Goal: Transaction & Acquisition: Book appointment/travel/reservation

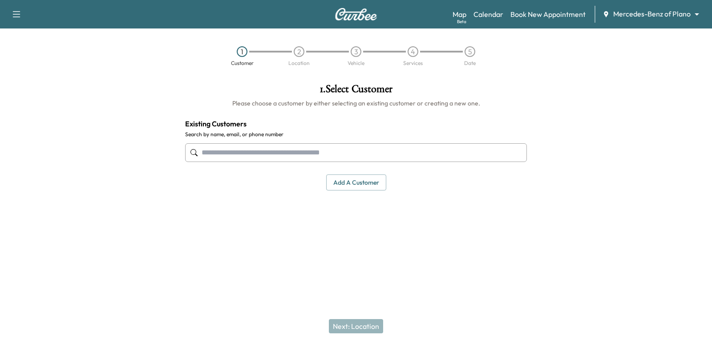
click at [689, 16] on body "Support Log Out Map Beta Calendar Book New Appointment Mercedes-Benz of Plano *…" at bounding box center [356, 172] width 712 height 344
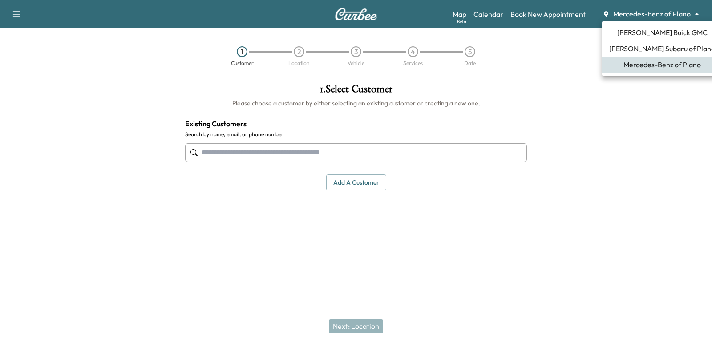
click at [669, 47] on span "[PERSON_NAME] Subaru of Plano" at bounding box center [662, 48] width 106 height 11
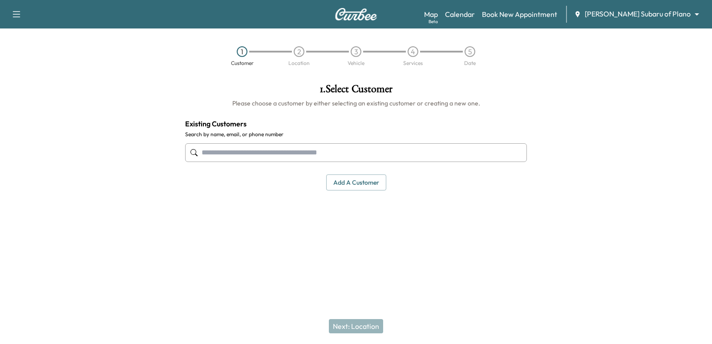
click at [395, 158] on input "text" at bounding box center [356, 152] width 342 height 19
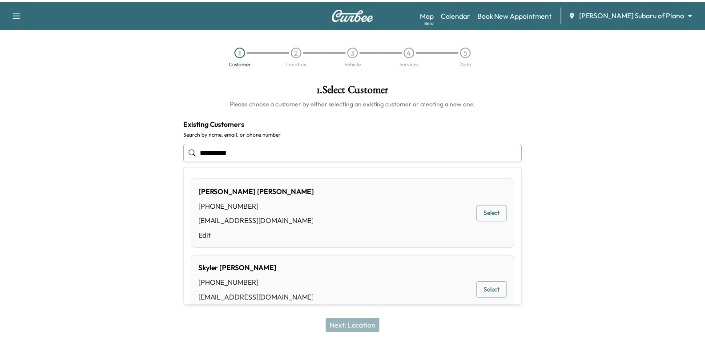
scroll to position [31, 0]
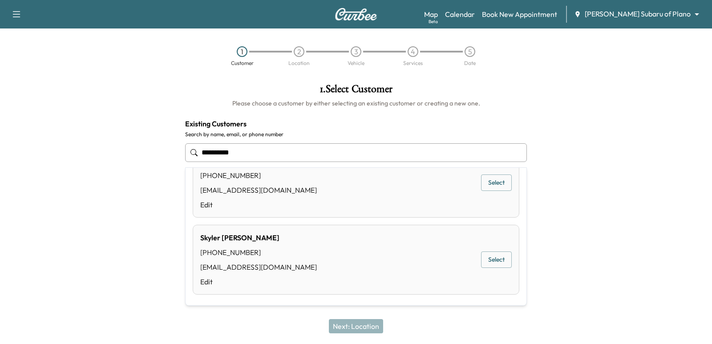
type input "**********"
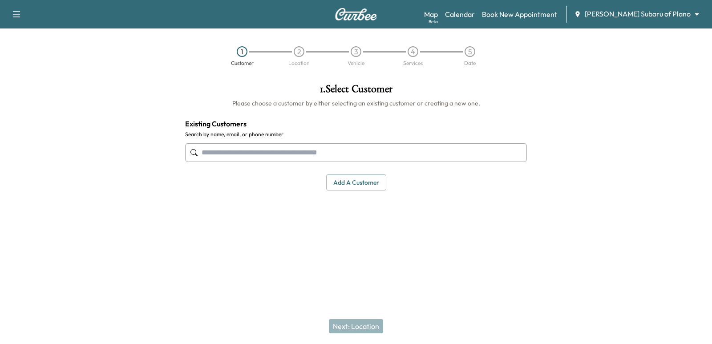
click at [322, 154] on input "text" at bounding box center [356, 152] width 342 height 19
drag, startPoint x: 322, startPoint y: 154, endPoint x: 275, endPoint y: 158, distance: 47.0
drag, startPoint x: 275, startPoint y: 158, endPoint x: 452, endPoint y: 149, distance: 177.0
click at [452, 149] on input "text" at bounding box center [356, 152] width 342 height 19
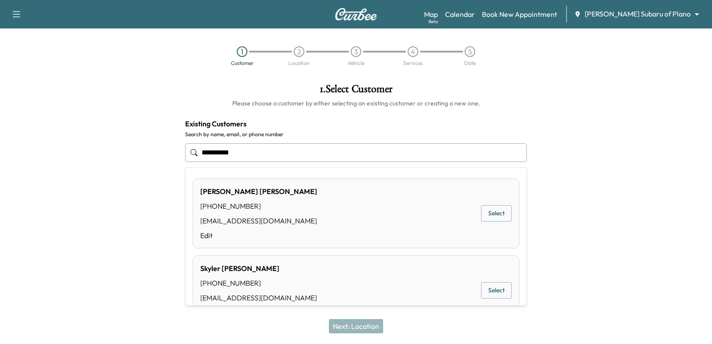
click at [491, 276] on div "Skyler Bowlin (214) 477-1463 swbowIin@verizon.net Edit Select" at bounding box center [356, 290] width 327 height 70
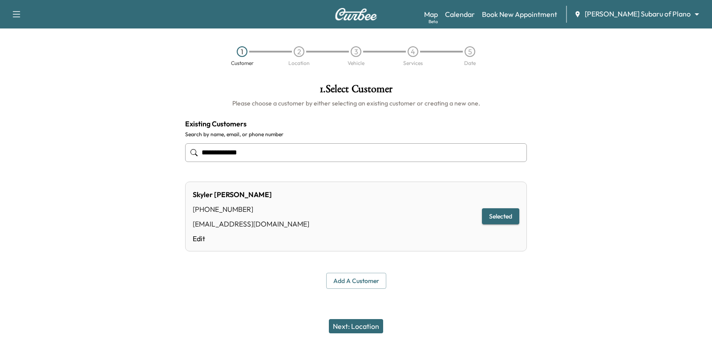
type input "**********"
click at [364, 315] on div "Next: Location" at bounding box center [356, 326] width 712 height 36
click at [364, 323] on button "Next: Location" at bounding box center [356, 326] width 54 height 14
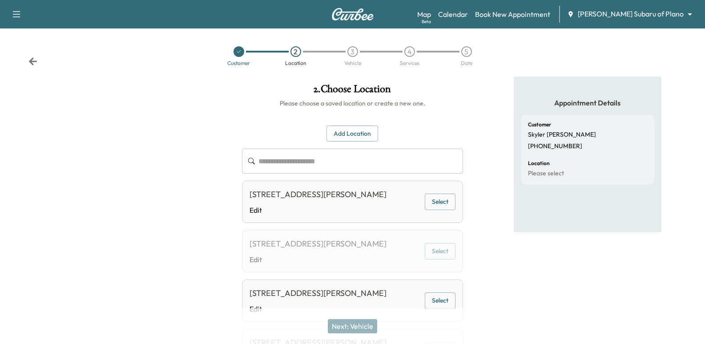
click at [450, 198] on button "Select" at bounding box center [440, 202] width 31 height 16
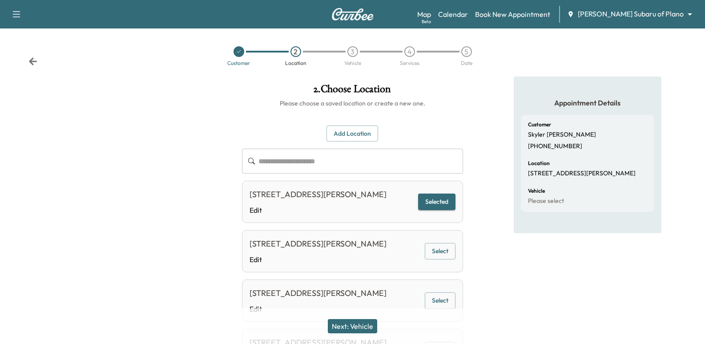
click at [358, 333] on button "Next: Vehicle" at bounding box center [352, 326] width 49 height 14
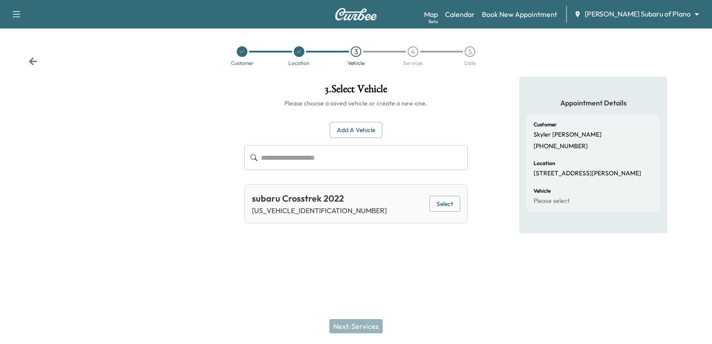
click at [432, 197] on button "Select" at bounding box center [444, 204] width 31 height 16
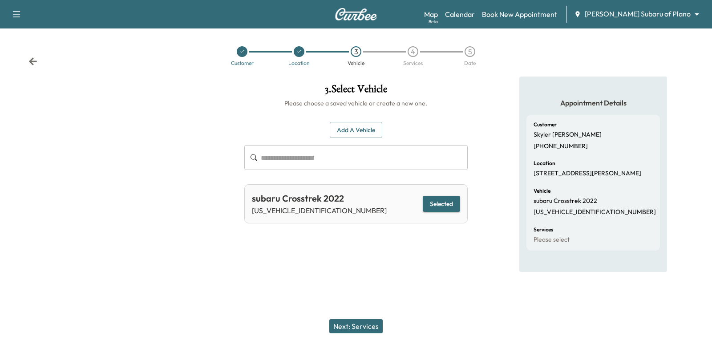
click at [340, 326] on button "Next: Services" at bounding box center [355, 326] width 53 height 14
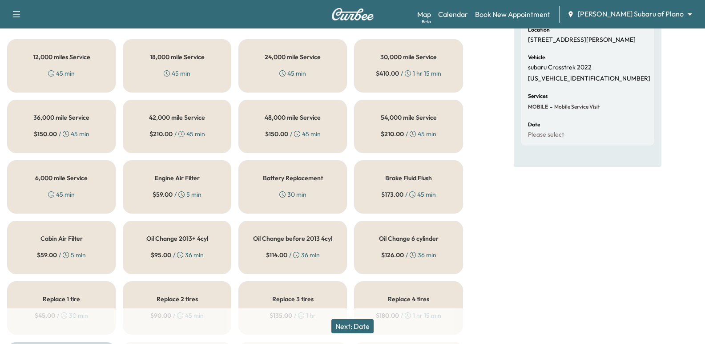
scroll to position [89, 0]
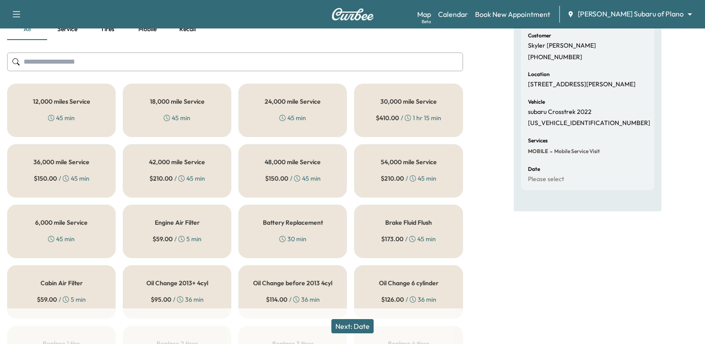
click at [70, 103] on h5 "12,000 miles Service" at bounding box center [61, 101] width 57 height 6
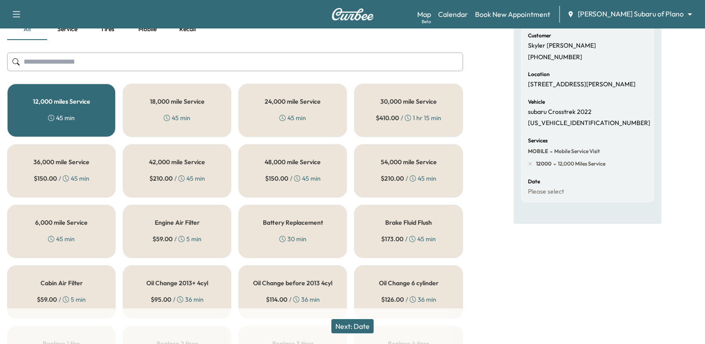
click at [353, 326] on button "Next: Date" at bounding box center [353, 326] width 42 height 14
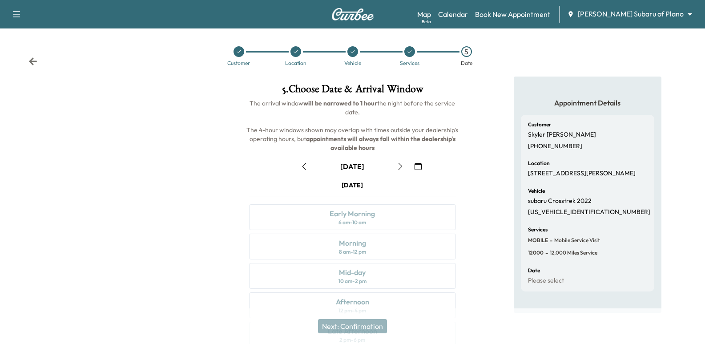
click at [400, 165] on icon "button" at bounding box center [400, 166] width 7 height 7
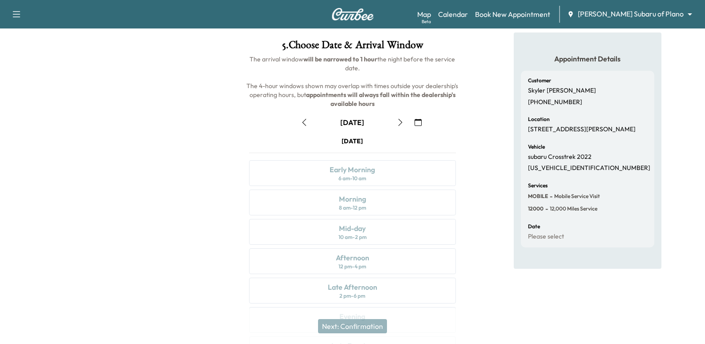
scroll to position [45, 0]
click at [408, 122] on button "button" at bounding box center [400, 122] width 15 height 14
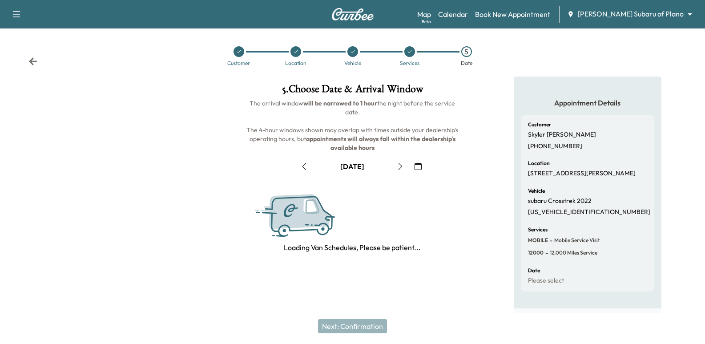
scroll to position [0, 0]
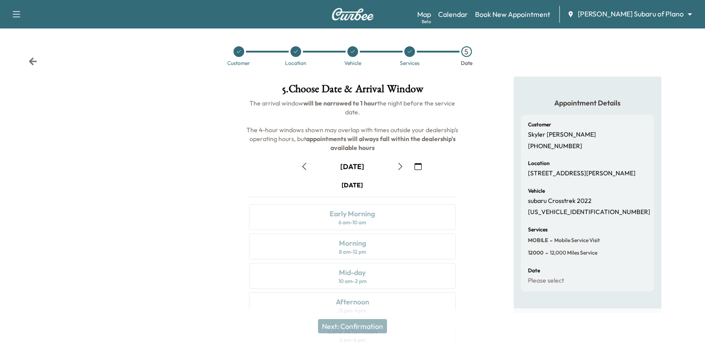
click at [421, 164] on icon "button" at bounding box center [418, 166] width 7 height 7
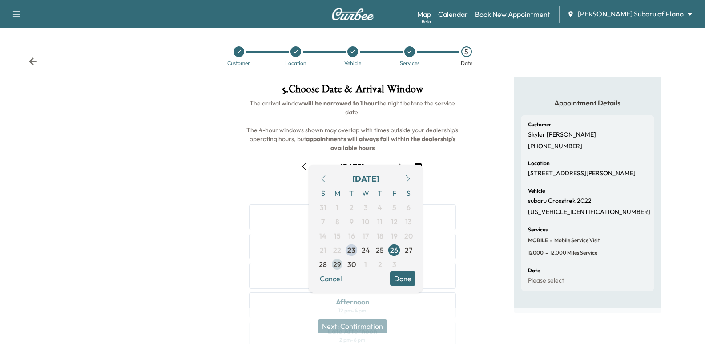
click at [336, 264] on span "29" at bounding box center [337, 264] width 8 height 11
click at [480, 169] on div "Appointment Details Customer Skyler Bowlin (214) 477-1463 Location 5617 LINDSEY…" at bounding box center [587, 247] width 235 height 340
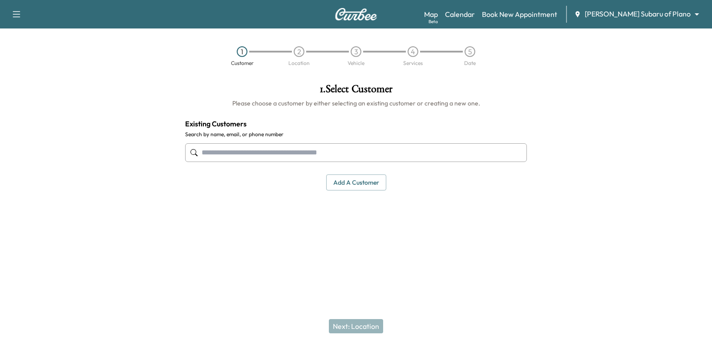
click at [315, 141] on div at bounding box center [356, 152] width 342 height 29
click at [321, 149] on input "text" at bounding box center [356, 152] width 342 height 19
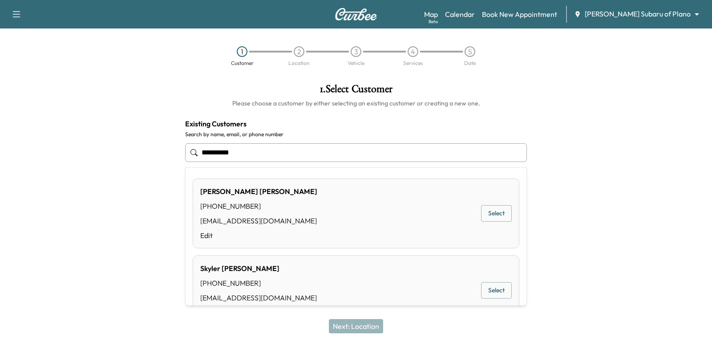
drag, startPoint x: 500, startPoint y: 284, endPoint x: 500, endPoint y: 292, distance: 8.5
click at [500, 288] on button "Select" at bounding box center [496, 290] width 31 height 16
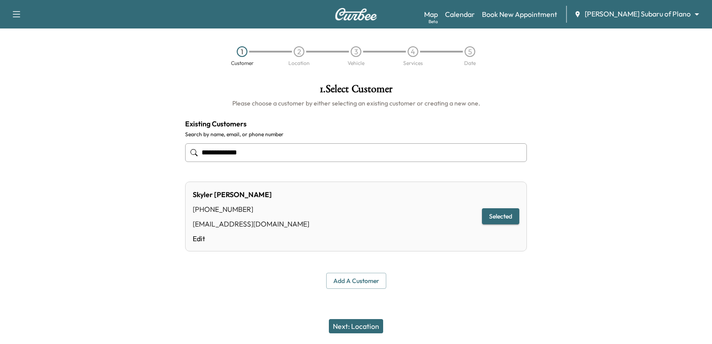
type input "**********"
click at [369, 324] on button "Next: Location" at bounding box center [356, 326] width 54 height 14
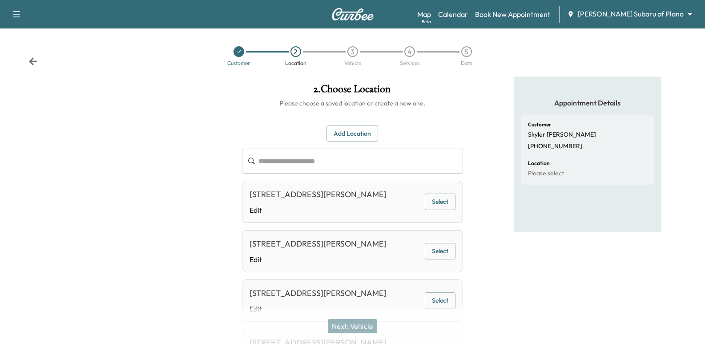
click at [446, 202] on button "Select" at bounding box center [440, 202] width 31 height 16
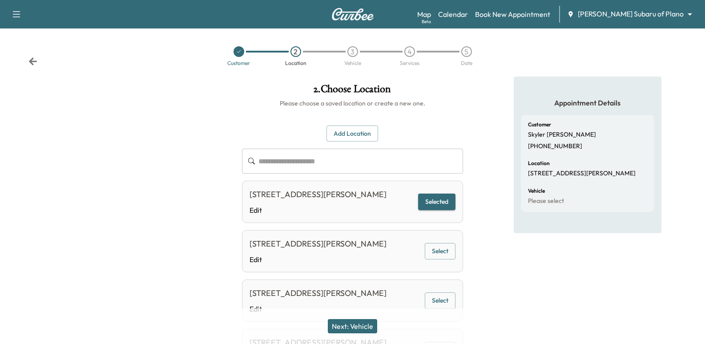
click at [362, 324] on button "Next: Vehicle" at bounding box center [352, 326] width 49 height 14
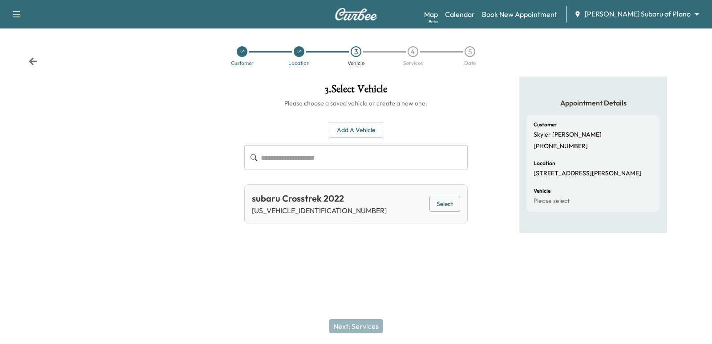
click at [459, 220] on div "subaru Crosstrek 2022 [US_VEHICLE_IDENTIFICATION_NUMBER] Select" at bounding box center [355, 203] width 223 height 39
click at [455, 207] on button "Select" at bounding box center [444, 204] width 31 height 16
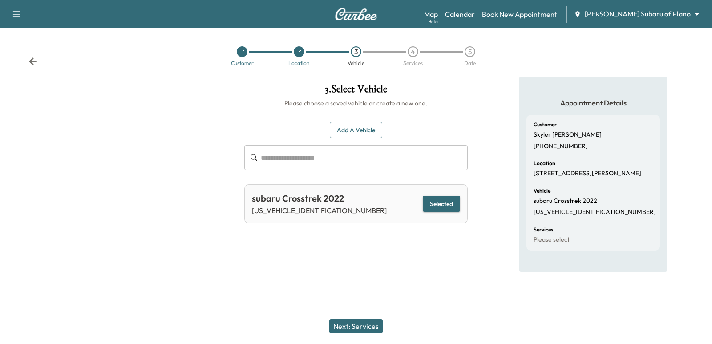
click at [380, 327] on button "Next: Services" at bounding box center [355, 326] width 53 height 14
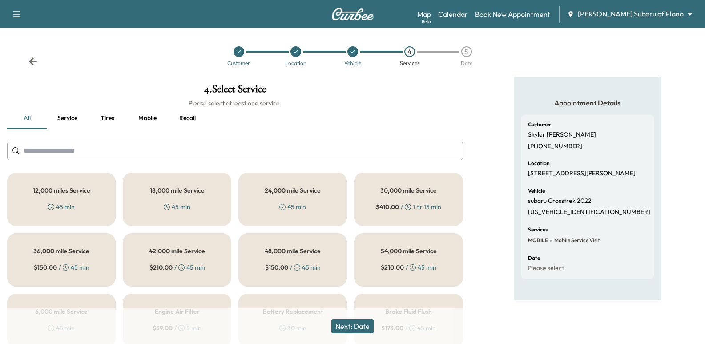
click at [31, 198] on div "12,000 miles Service 45 min" at bounding box center [61, 199] width 109 height 53
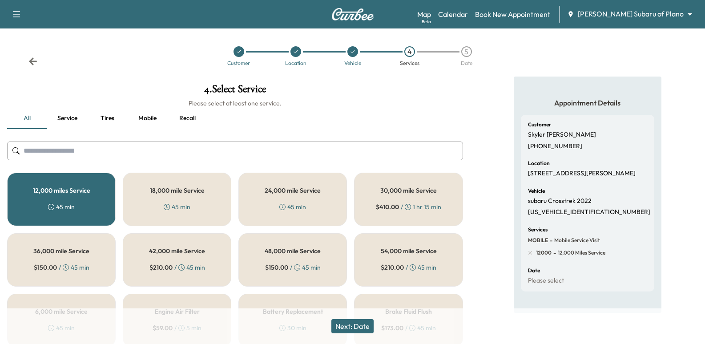
click at [344, 325] on button "Next: Date" at bounding box center [353, 326] width 42 height 14
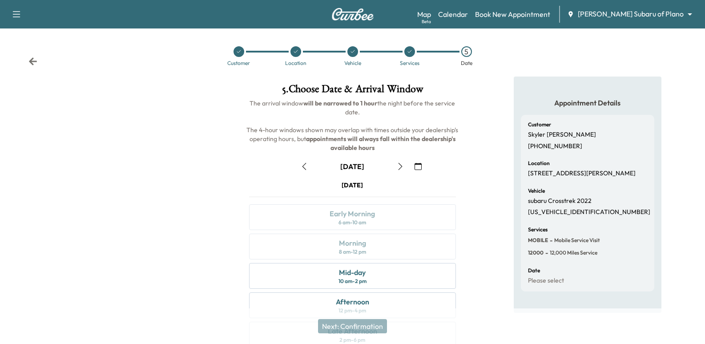
click at [407, 172] on button "button" at bounding box center [400, 166] width 15 height 14
click at [551, 15] on link "Book New Appointment" at bounding box center [512, 14] width 75 height 11
click at [468, 15] on link "Calendar" at bounding box center [453, 14] width 30 height 11
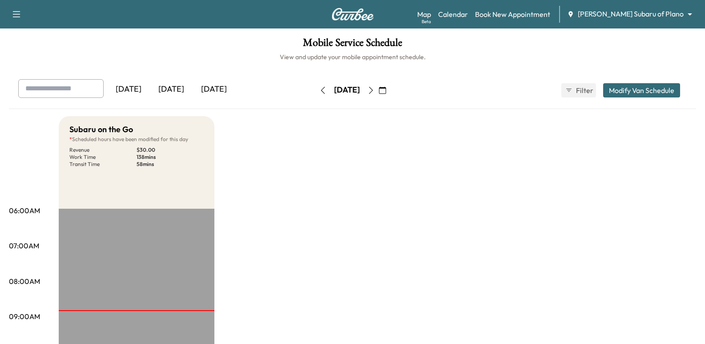
click at [557, 5] on div "Support Log Out Map Beta Calendar Book New Appointment [PERSON_NAME] Subaru of …" at bounding box center [352, 14] width 705 height 28
click at [551, 14] on link "Book New Appointment" at bounding box center [512, 14] width 75 height 11
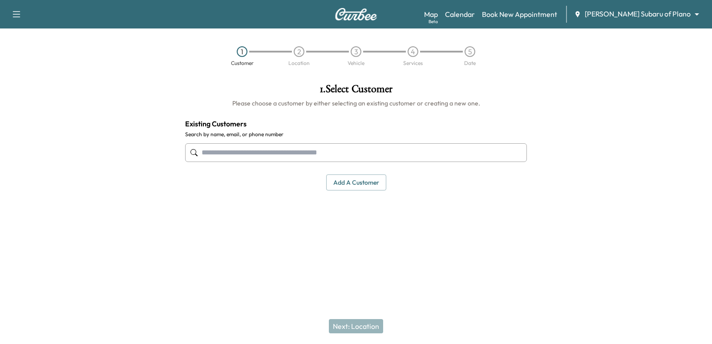
click at [486, 146] on input "text" at bounding box center [356, 152] width 342 height 19
paste input "**********"
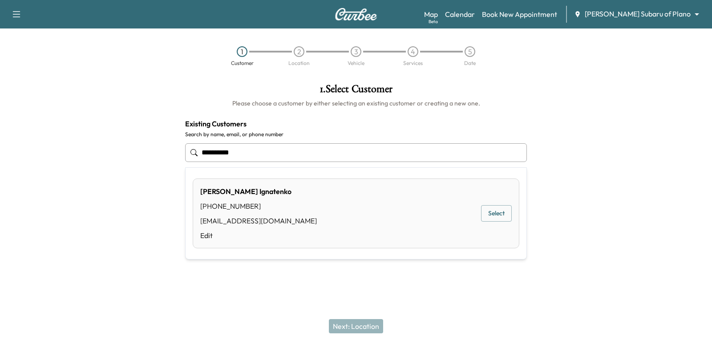
click at [493, 216] on button "Select" at bounding box center [496, 213] width 31 height 16
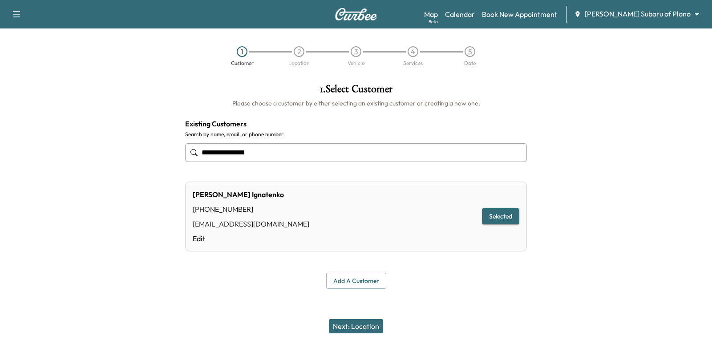
type input "**********"
click at [340, 333] on div "Next: Location" at bounding box center [356, 326] width 712 height 36
click at [357, 327] on button "Next: Location" at bounding box center [356, 326] width 54 height 14
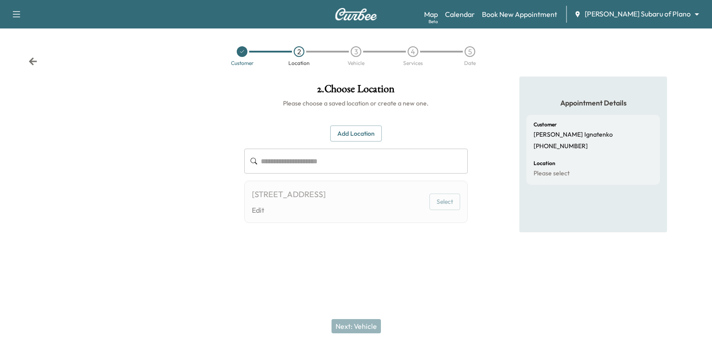
click at [441, 210] on div "[STREET_ADDRESS] Edit Select" at bounding box center [355, 202] width 223 height 42
click at [452, 203] on button "Select" at bounding box center [444, 202] width 31 height 16
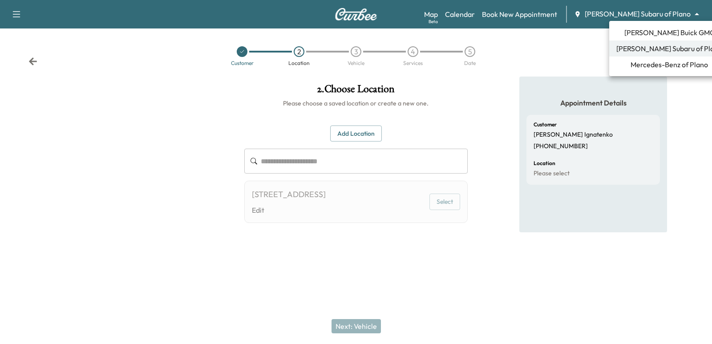
click at [664, 14] on body "**********" at bounding box center [356, 172] width 712 height 344
click at [656, 35] on span "[PERSON_NAME] Buick GMC" at bounding box center [669, 32] width 90 height 11
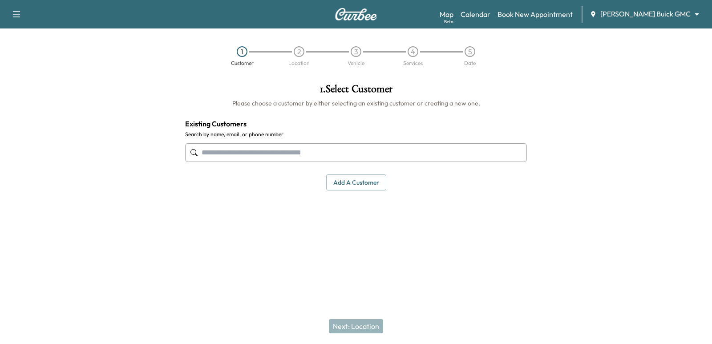
click at [332, 147] on input "text" at bounding box center [356, 152] width 342 height 19
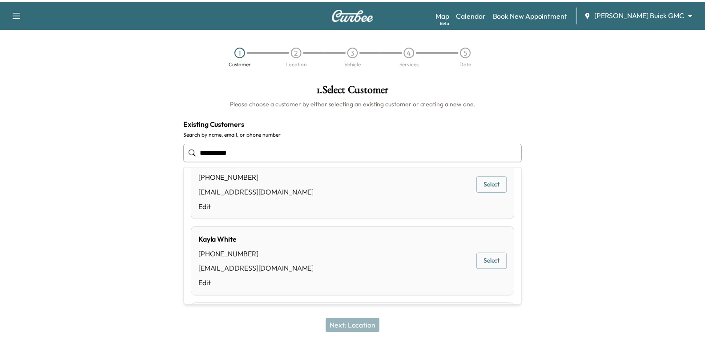
scroll to position [45, 0]
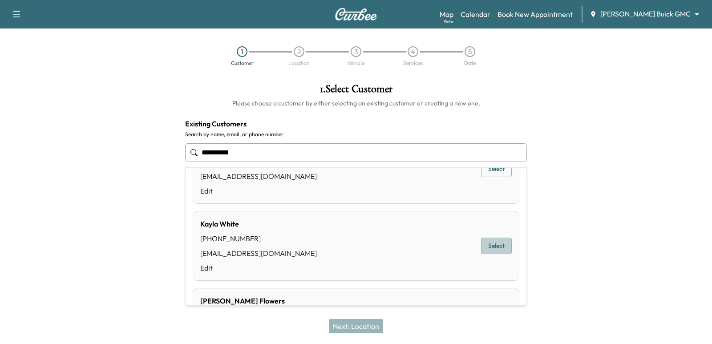
click at [493, 241] on button "Select" at bounding box center [496, 246] width 31 height 16
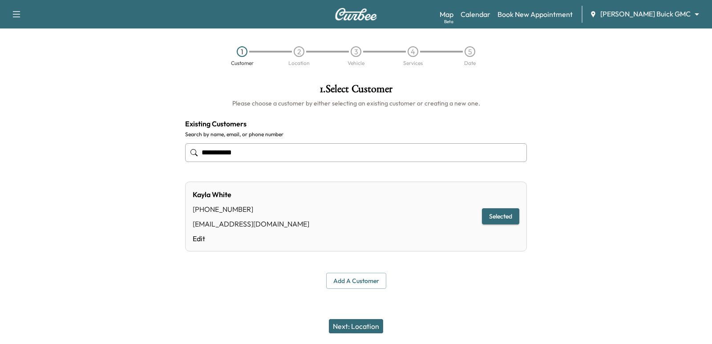
type input "**********"
click at [357, 323] on button "Next: Location" at bounding box center [356, 326] width 54 height 14
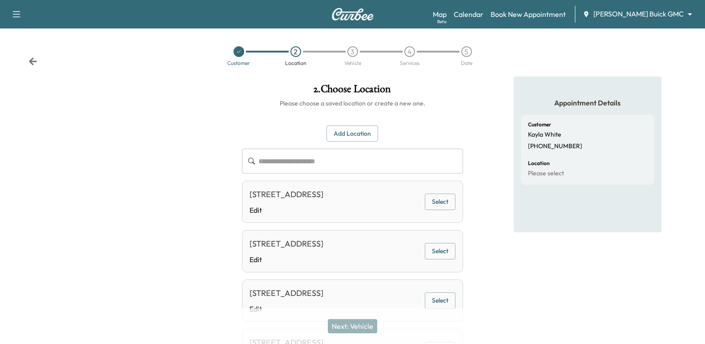
click at [452, 207] on button "Select" at bounding box center [440, 202] width 31 height 16
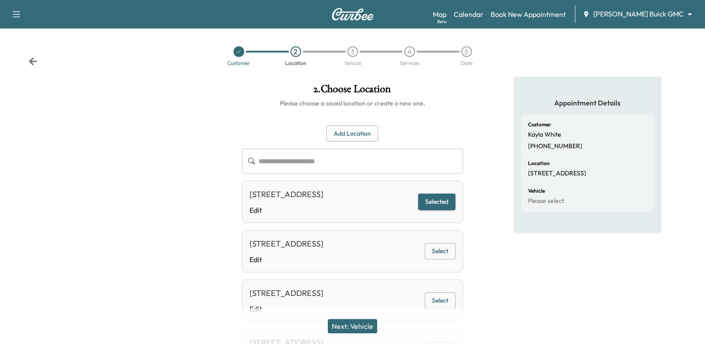
click at [369, 322] on button "Next: Vehicle" at bounding box center [352, 326] width 49 height 14
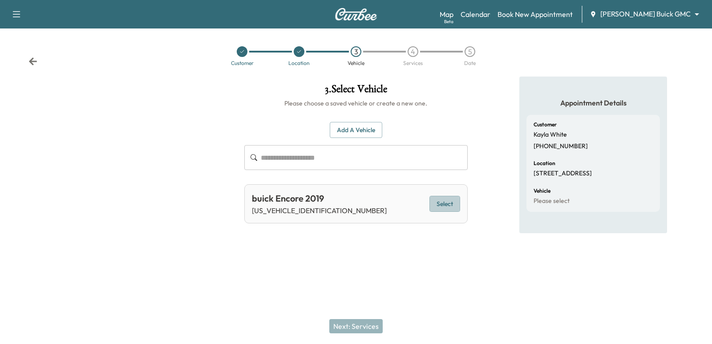
click at [438, 204] on button "Select" at bounding box center [444, 204] width 31 height 16
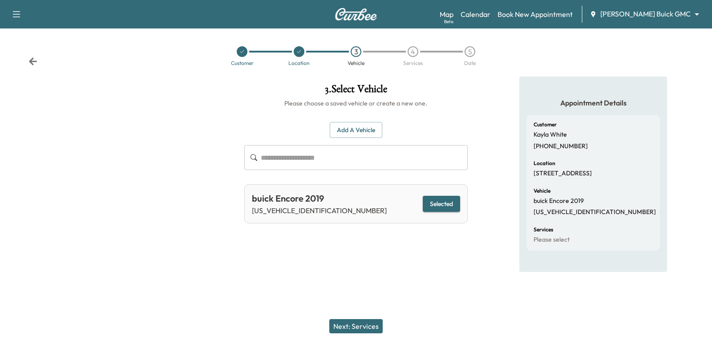
click at [381, 324] on button "Next: Services" at bounding box center [355, 326] width 53 height 14
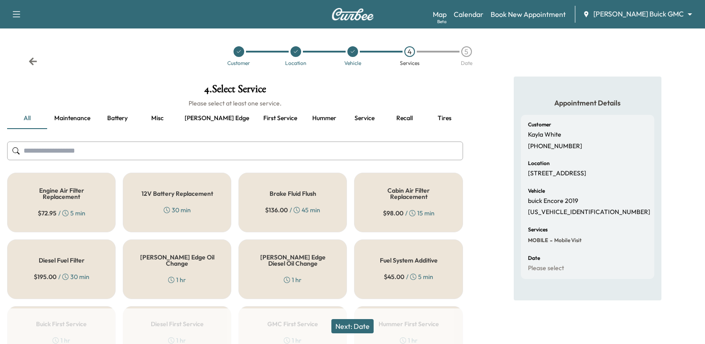
drag, startPoint x: 203, startPoint y: 194, endPoint x: 197, endPoint y: 209, distance: 16.0
click at [200, 202] on div "12V Battery Replacement 30 min" at bounding box center [177, 203] width 109 height 60
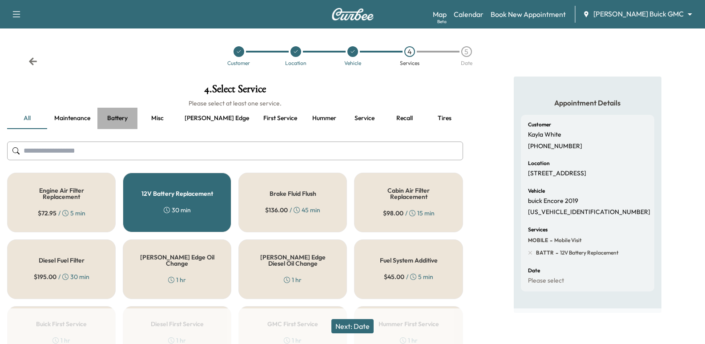
drag, startPoint x: 105, startPoint y: 114, endPoint x: 95, endPoint y: 114, distance: 9.3
click at [95, 114] on div "all Maintenance Battery Misc [PERSON_NAME] edge First service Hummer Service Re…" at bounding box center [235, 118] width 456 height 21
click at [108, 124] on button "Battery" at bounding box center [117, 118] width 40 height 21
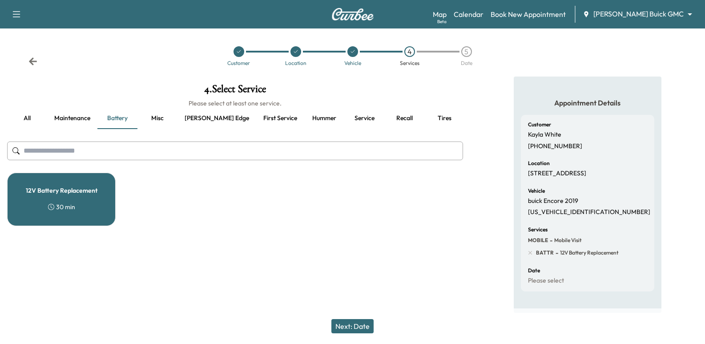
click at [352, 329] on button "Next: Date" at bounding box center [353, 326] width 42 height 14
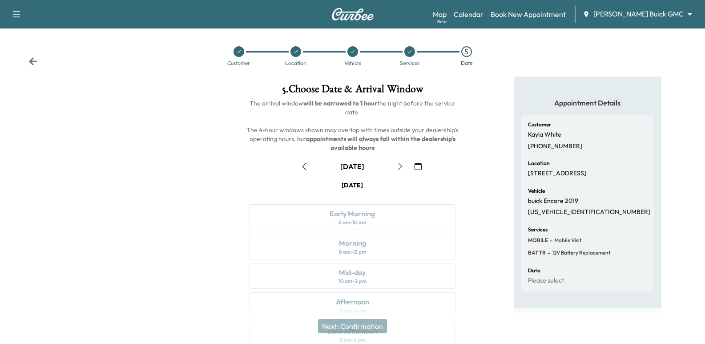
click at [399, 169] on icon "button" at bounding box center [400, 166] width 7 height 7
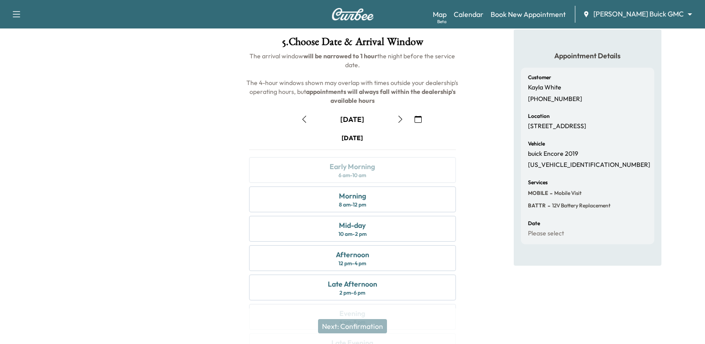
scroll to position [0, 0]
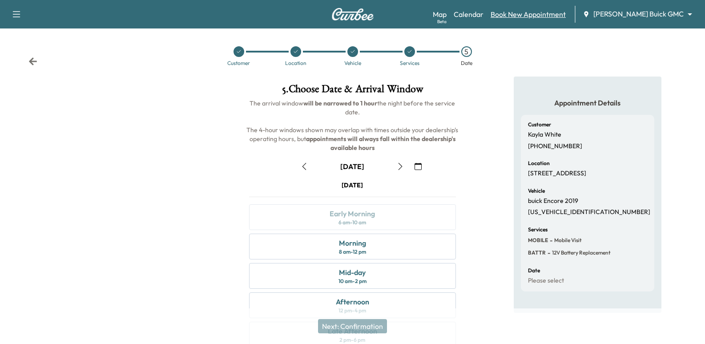
click at [543, 10] on link "Book New Appointment" at bounding box center [528, 14] width 75 height 11
click at [484, 16] on link "Calendar" at bounding box center [469, 14] width 30 height 11
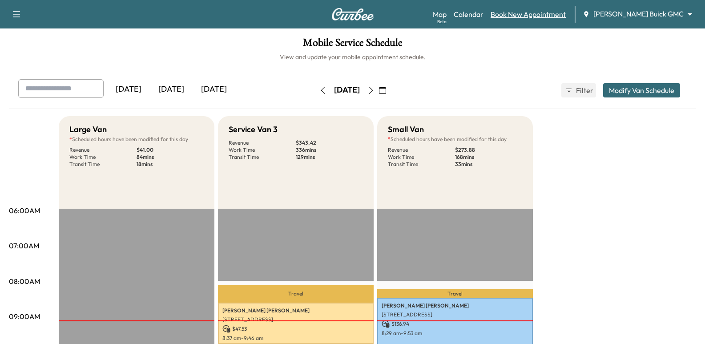
click at [536, 14] on link "Book New Appointment" at bounding box center [528, 14] width 75 height 11
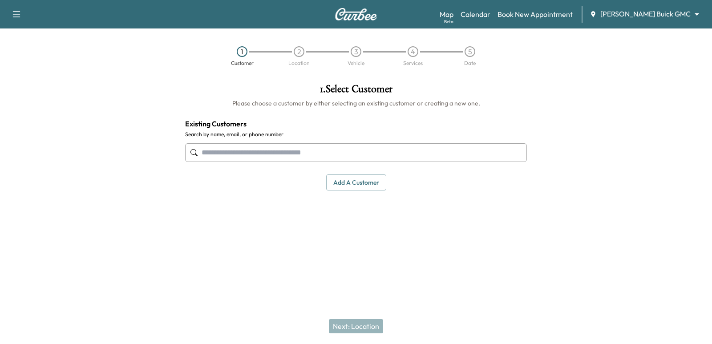
click at [329, 150] on input "text" at bounding box center [356, 152] width 342 height 19
paste input "**********"
type input "**********"
click at [290, 146] on input "**********" at bounding box center [356, 152] width 342 height 19
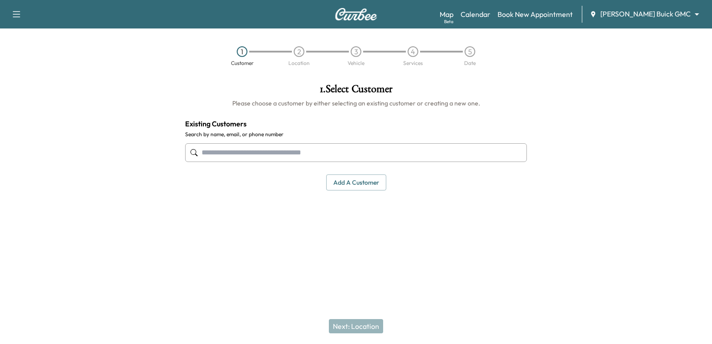
click at [373, 145] on input "text" at bounding box center [356, 152] width 342 height 19
paste input "**********"
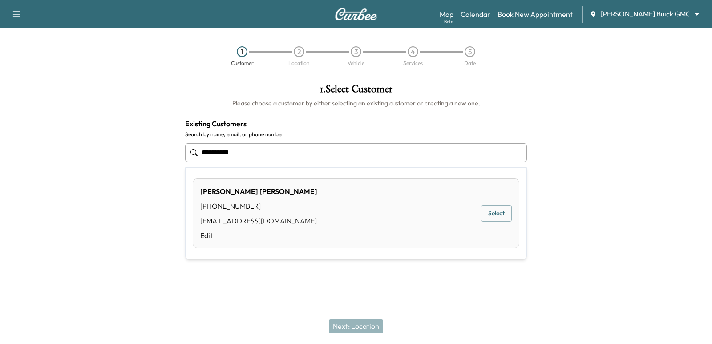
click at [507, 217] on button "Select" at bounding box center [496, 213] width 31 height 16
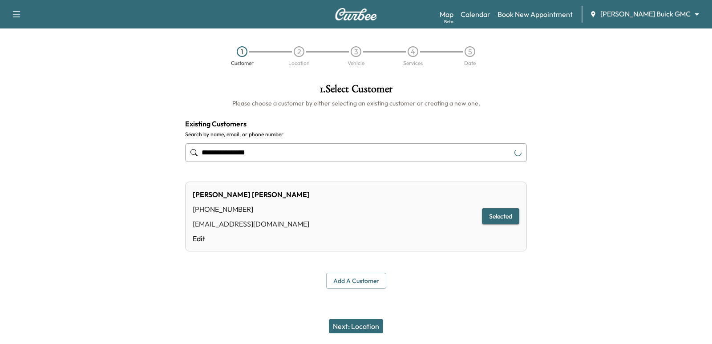
type input "**********"
click at [349, 324] on button "Next: Location" at bounding box center [356, 326] width 54 height 14
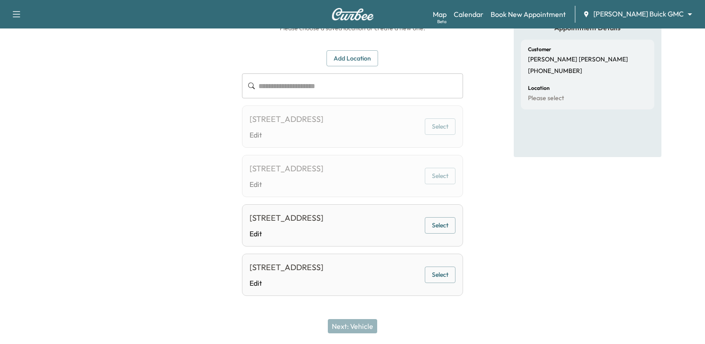
scroll to position [89, 0]
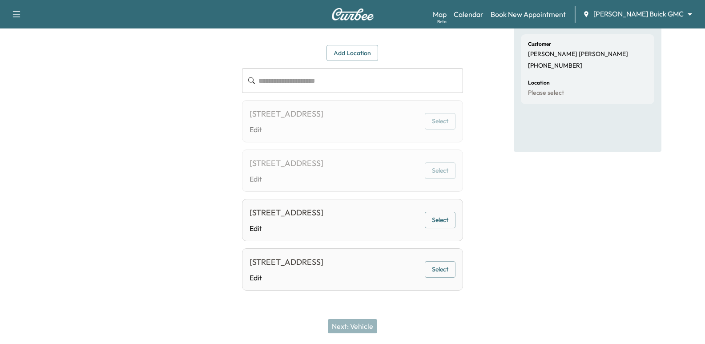
click at [445, 228] on button "Select" at bounding box center [440, 220] width 31 height 16
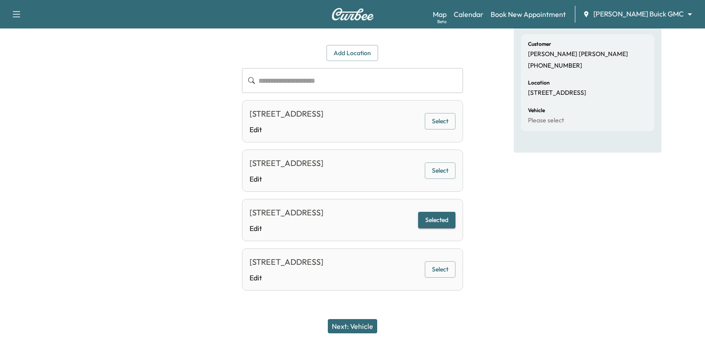
scroll to position [130, 0]
click at [348, 324] on button "Next: Vehicle" at bounding box center [352, 326] width 49 height 14
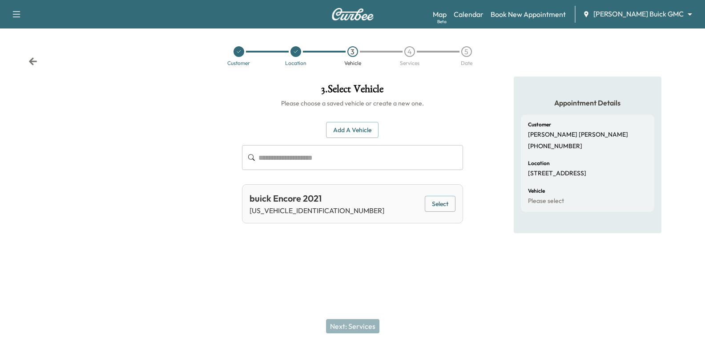
scroll to position [0, 0]
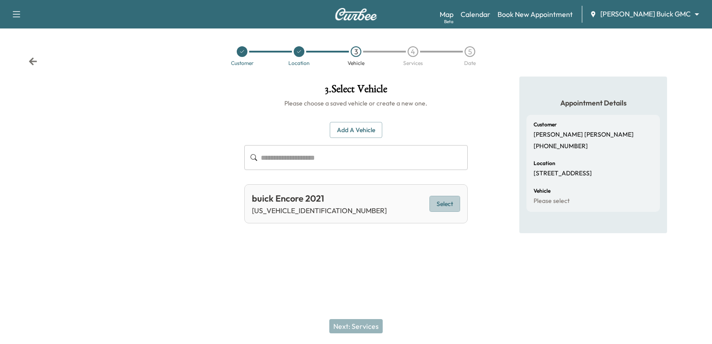
click at [457, 211] on button "Select" at bounding box center [444, 204] width 31 height 16
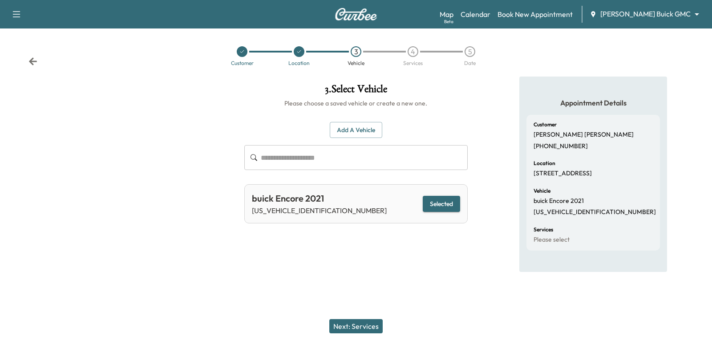
click at [361, 320] on button "Next: Services" at bounding box center [355, 326] width 53 height 14
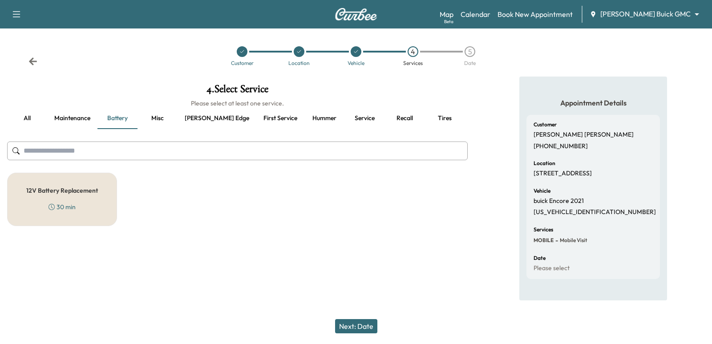
click at [167, 116] on button "Misc" at bounding box center [158, 118] width 40 height 21
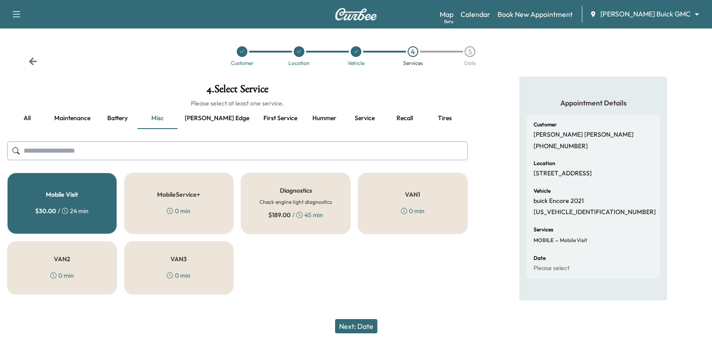
click at [217, 122] on button "[PERSON_NAME] edge" at bounding box center [217, 118] width 79 height 21
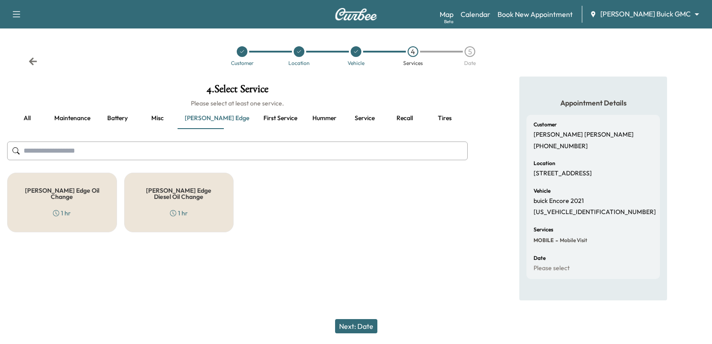
click at [256, 120] on button "First service" at bounding box center [280, 118] width 48 height 21
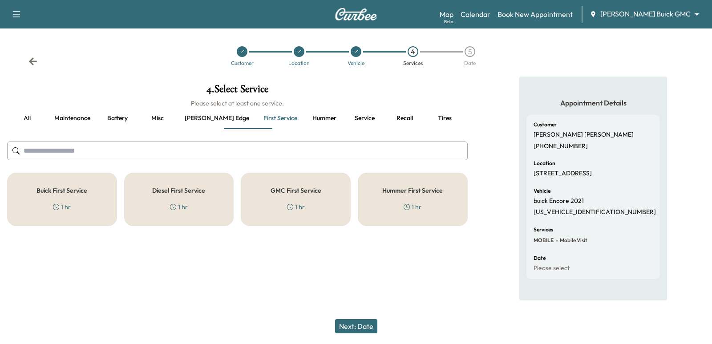
click at [304, 122] on button "Hummer" at bounding box center [324, 118] width 40 height 21
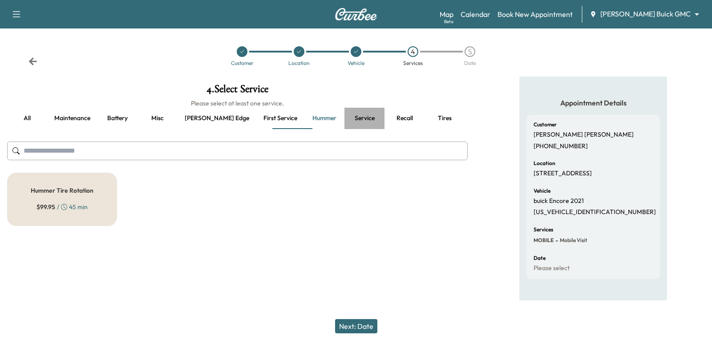
click at [344, 121] on button "Service" at bounding box center [364, 118] width 40 height 21
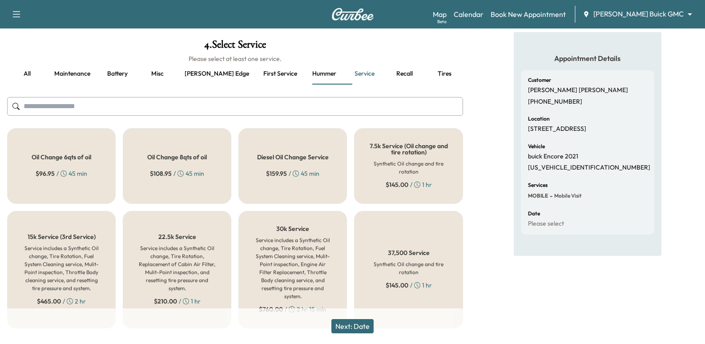
scroll to position [57, 0]
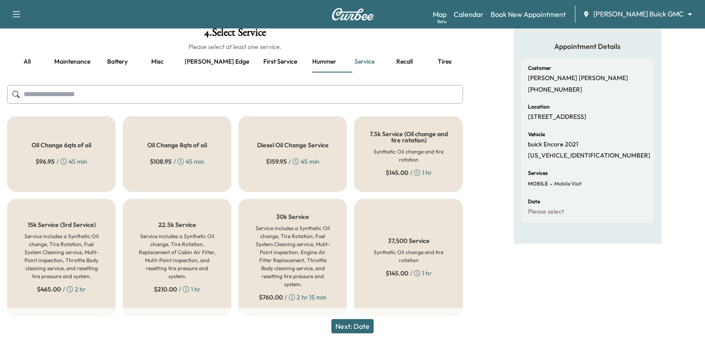
click at [36, 233] on h6 "Service includes a Synthetic Oil change, Tire Rotation, Fuel System Cleaning se…" at bounding box center [61, 256] width 79 height 48
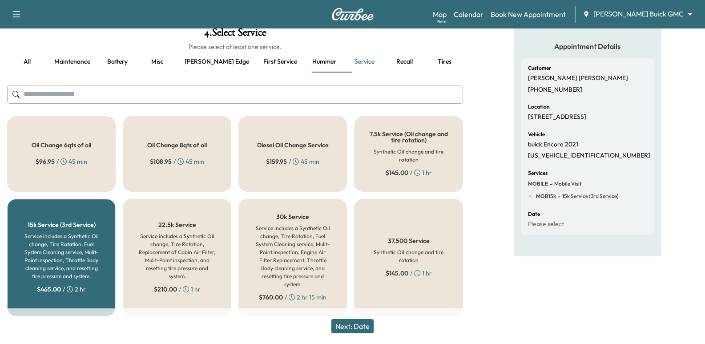
click at [364, 331] on button "Next: Date" at bounding box center [353, 326] width 42 height 14
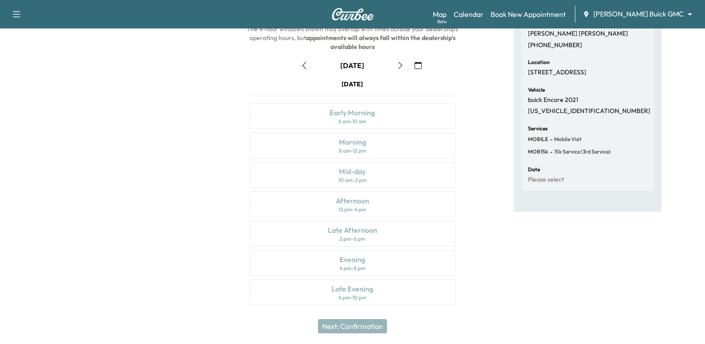
scroll to position [0, 0]
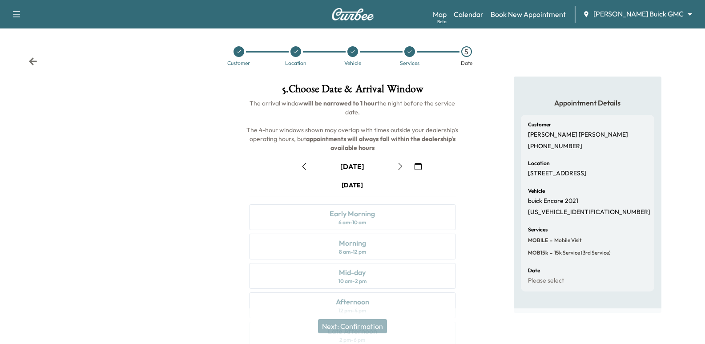
click at [401, 163] on icon "button" at bounding box center [400, 166] width 7 height 7
click at [401, 166] on icon "button" at bounding box center [400, 166] width 7 height 7
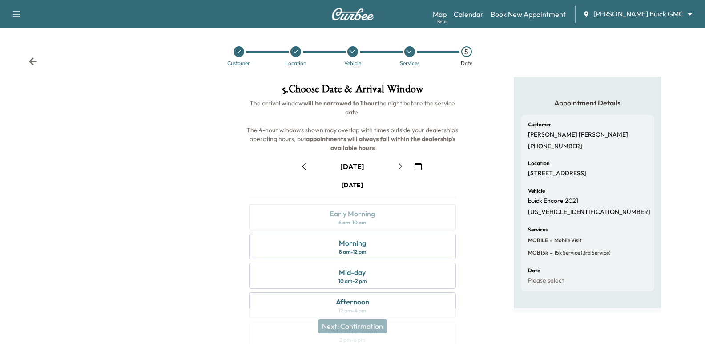
click at [417, 171] on button "button" at bounding box center [418, 166] width 15 height 14
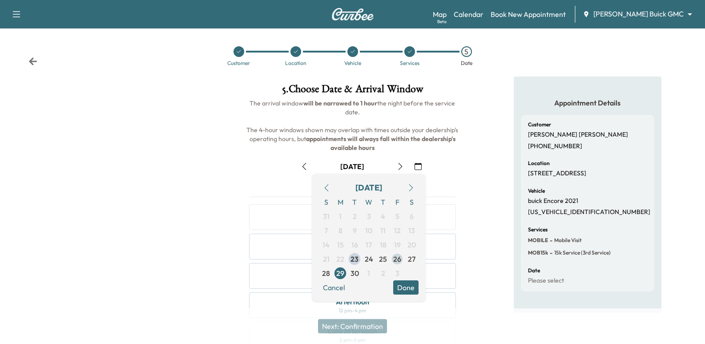
click at [401, 258] on span "26" at bounding box center [397, 259] width 14 height 14
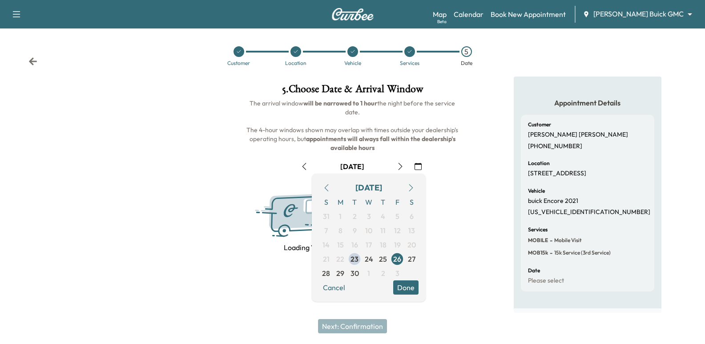
click at [462, 176] on div "September [DATE] S M T W T F S 31 1 2 3 4 5 6 7 8 9 10 11 12 13 14 15 16 17 18 …" at bounding box center [352, 202] width 221 height 101
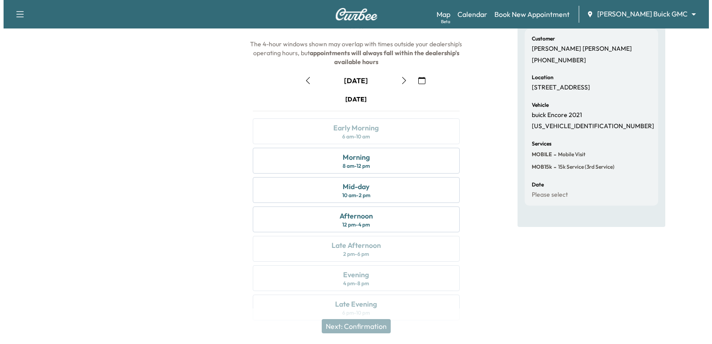
scroll to position [89, 0]
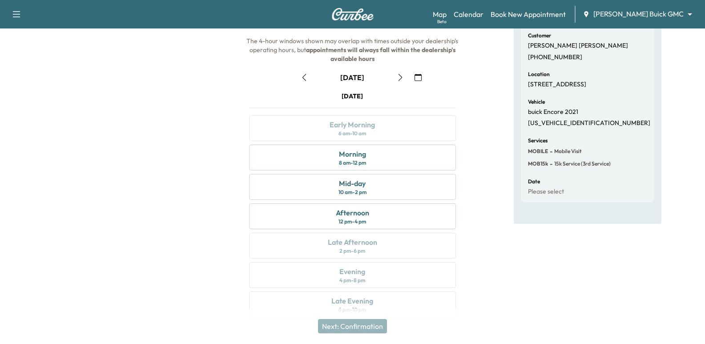
click at [644, 12] on body "Support Log Out Map Beta Calendar Book New Appointment [PERSON_NAME] Buick GMC …" at bounding box center [352, 83] width 705 height 344
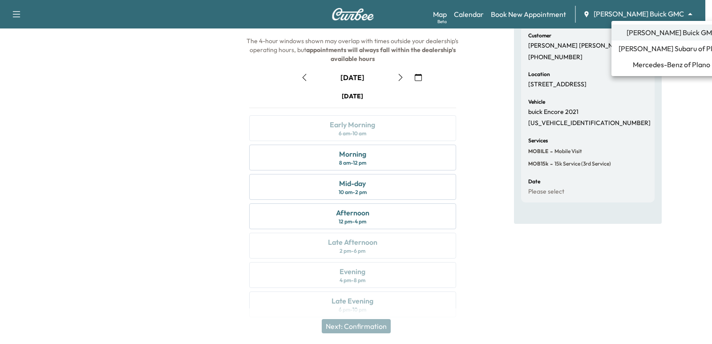
click at [644, 67] on span "Mercedes-Benz of Plano" at bounding box center [671, 64] width 77 height 11
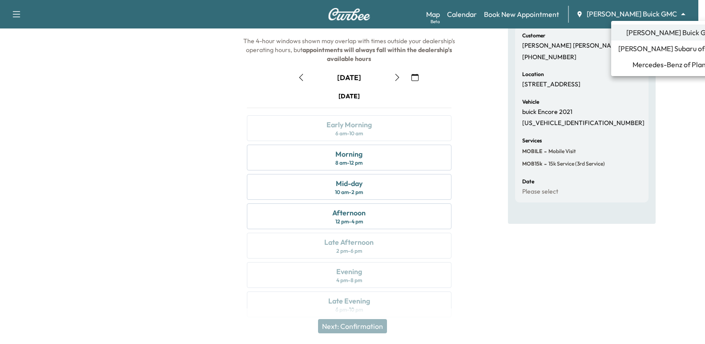
click at [660, 13] on body "Support Log Out Map Beta Calendar Book New Appointment [PERSON_NAME] Buick GMC …" at bounding box center [352, 83] width 705 height 344
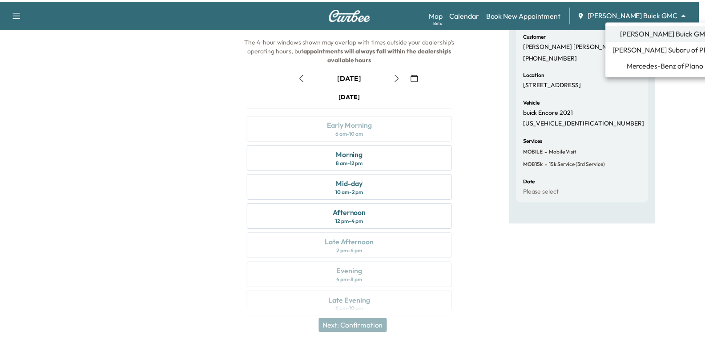
scroll to position [0, 0]
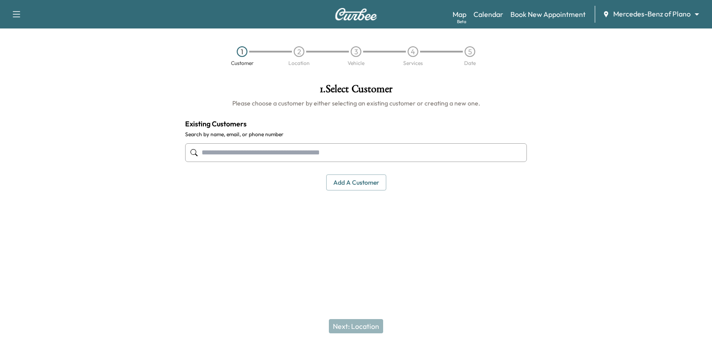
click at [332, 149] on input "text" at bounding box center [356, 152] width 342 height 19
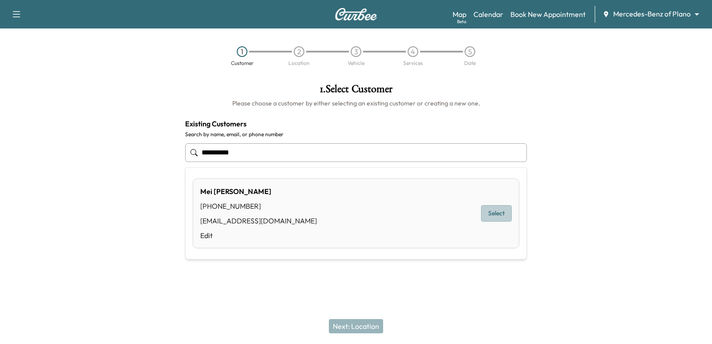
click at [494, 212] on button "Select" at bounding box center [496, 213] width 31 height 16
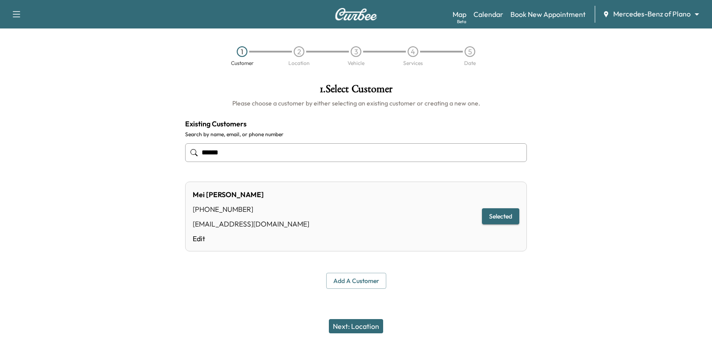
type input "******"
click at [359, 317] on div "Next: Location" at bounding box center [356, 326] width 712 height 36
click at [362, 328] on button "Next: Location" at bounding box center [356, 326] width 54 height 14
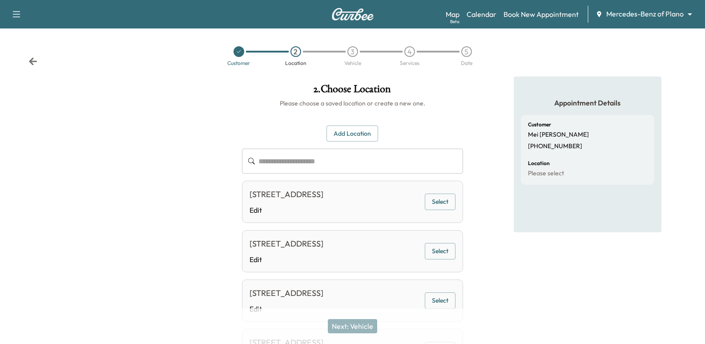
click at [447, 210] on button "Select" at bounding box center [440, 202] width 31 height 16
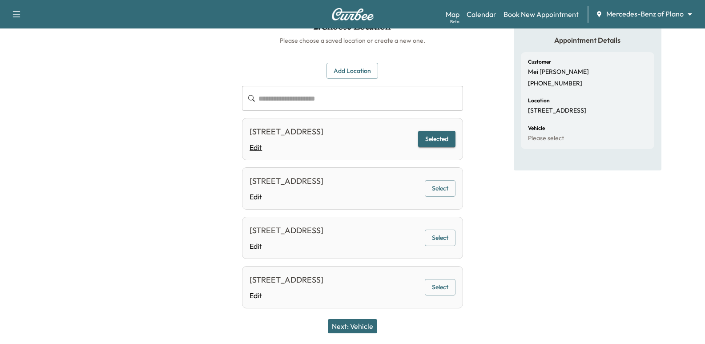
scroll to position [130, 0]
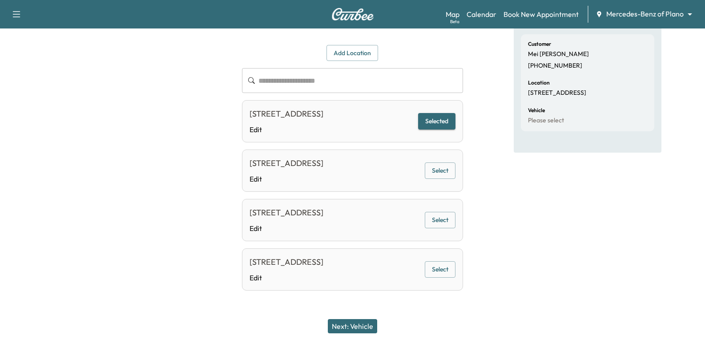
click at [369, 321] on button "Next: Vehicle" at bounding box center [352, 326] width 49 height 14
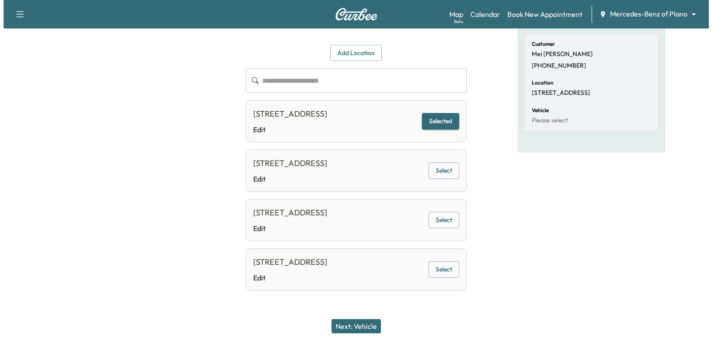
scroll to position [0, 0]
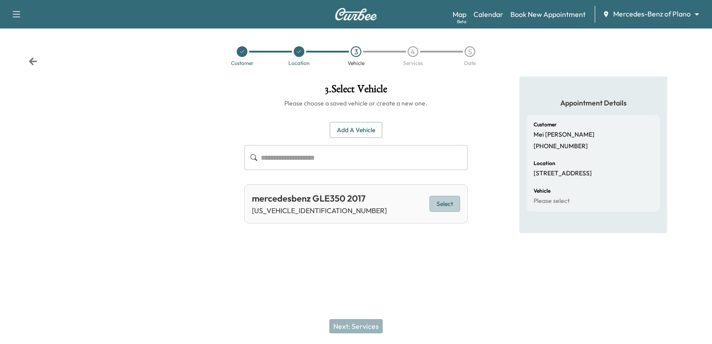
click at [434, 205] on button "Select" at bounding box center [444, 204] width 31 height 16
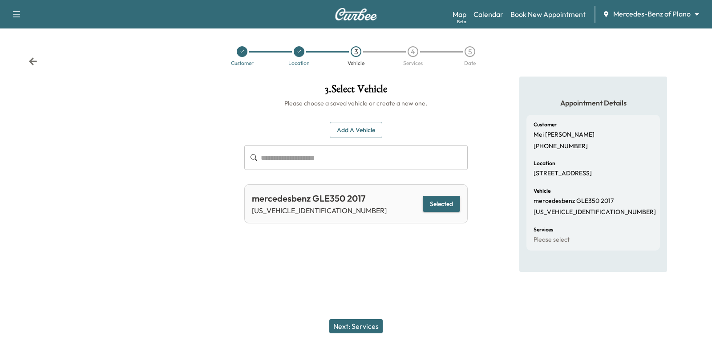
click at [373, 328] on button "Next: Services" at bounding box center [355, 326] width 53 height 14
